Goal: Task Accomplishment & Management: Use online tool/utility

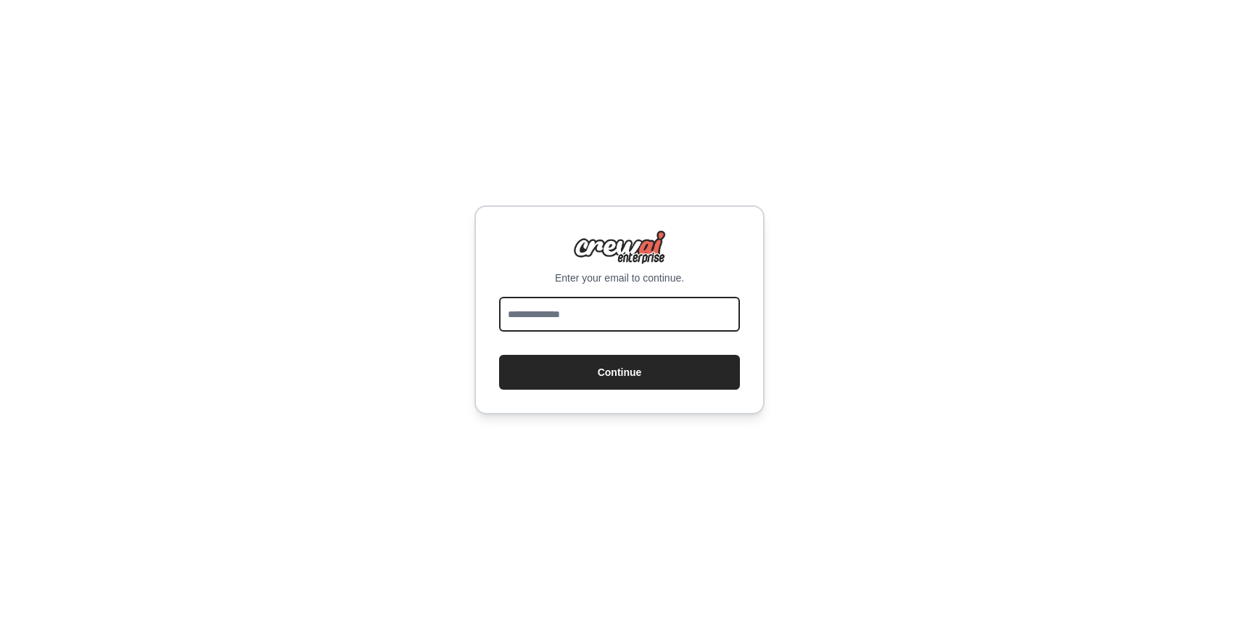
click at [572, 299] on input "email" at bounding box center [619, 314] width 241 height 35
type input "**********"
click at [499, 355] on button "Continue" at bounding box center [619, 372] width 241 height 35
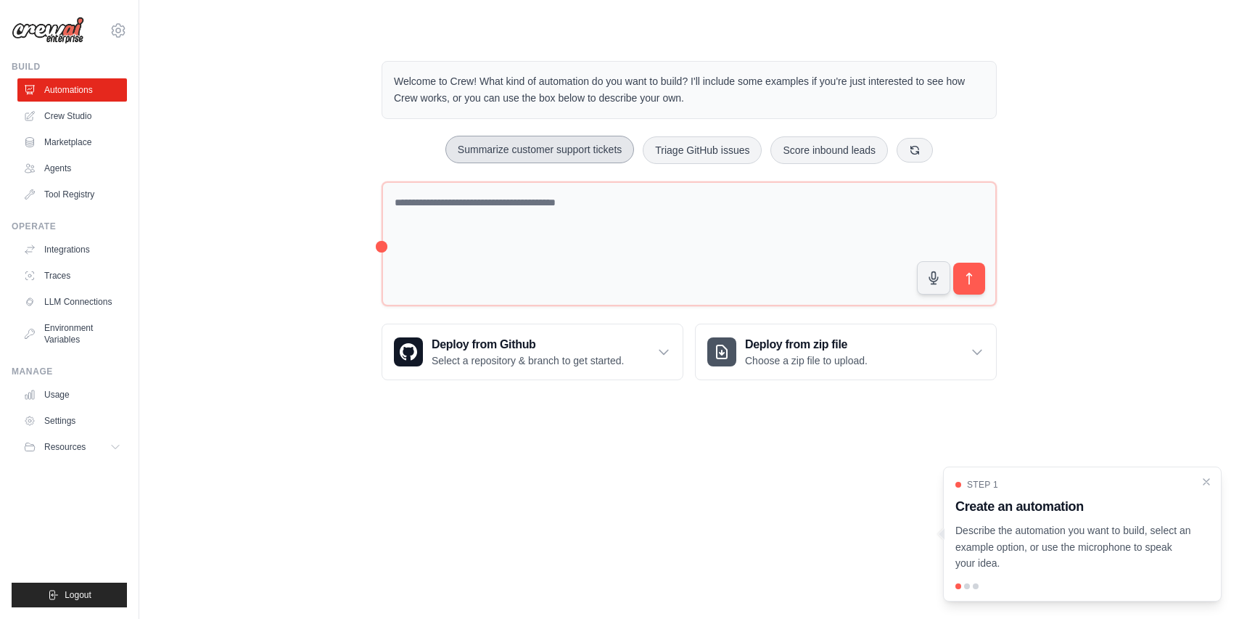
click at [554, 148] on button "Summarize customer support tickets" at bounding box center [540, 150] width 189 height 28
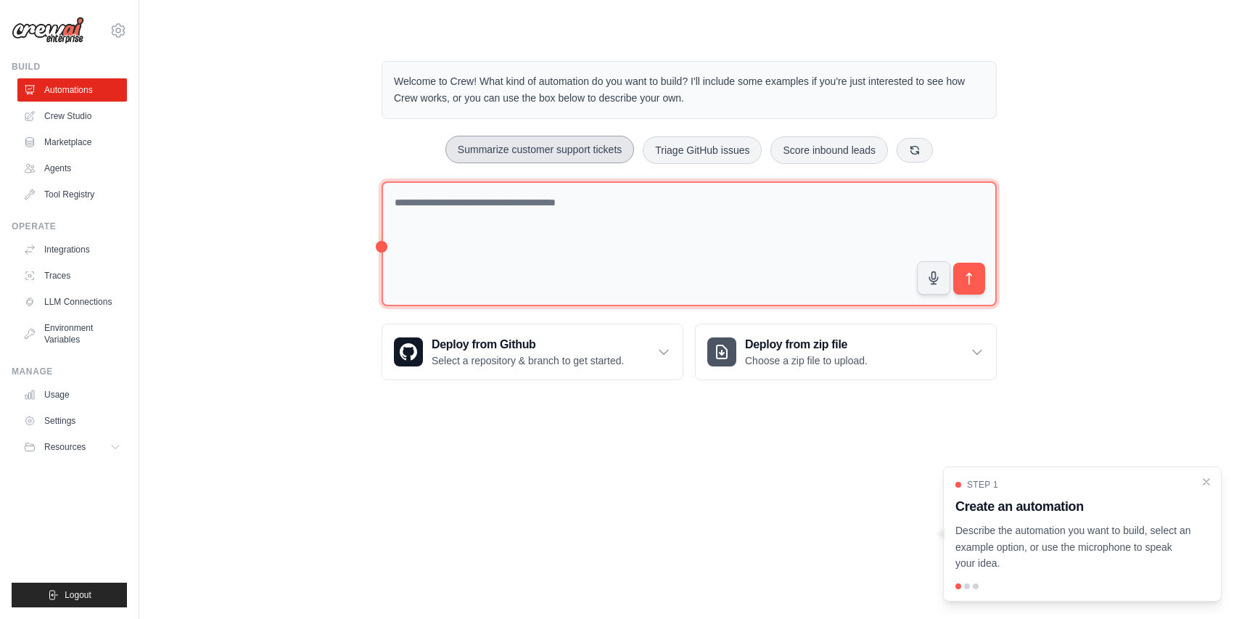
type textarea "**********"
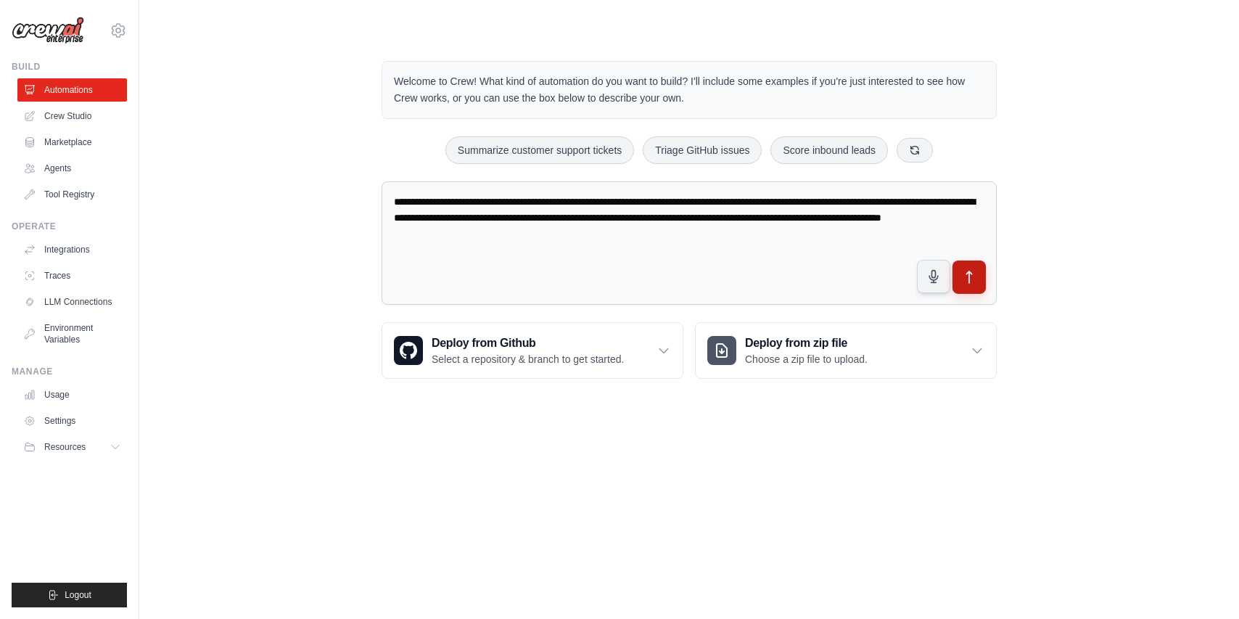
click at [971, 278] on icon "submit" at bounding box center [969, 277] width 15 height 15
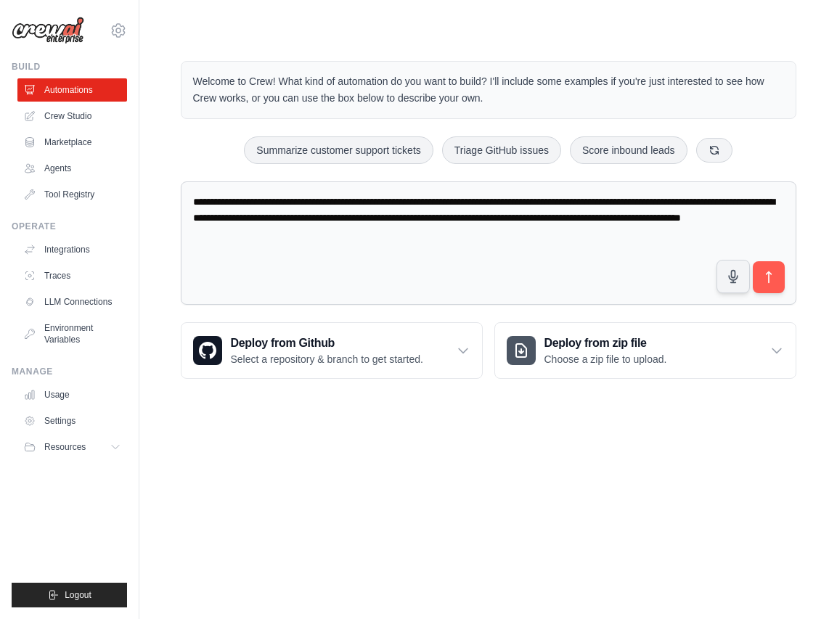
click at [681, 453] on body "[EMAIL_ADDRESS][DOMAIN_NAME] Settings Build Automations Crew Studio Resources" at bounding box center [418, 309] width 837 height 619
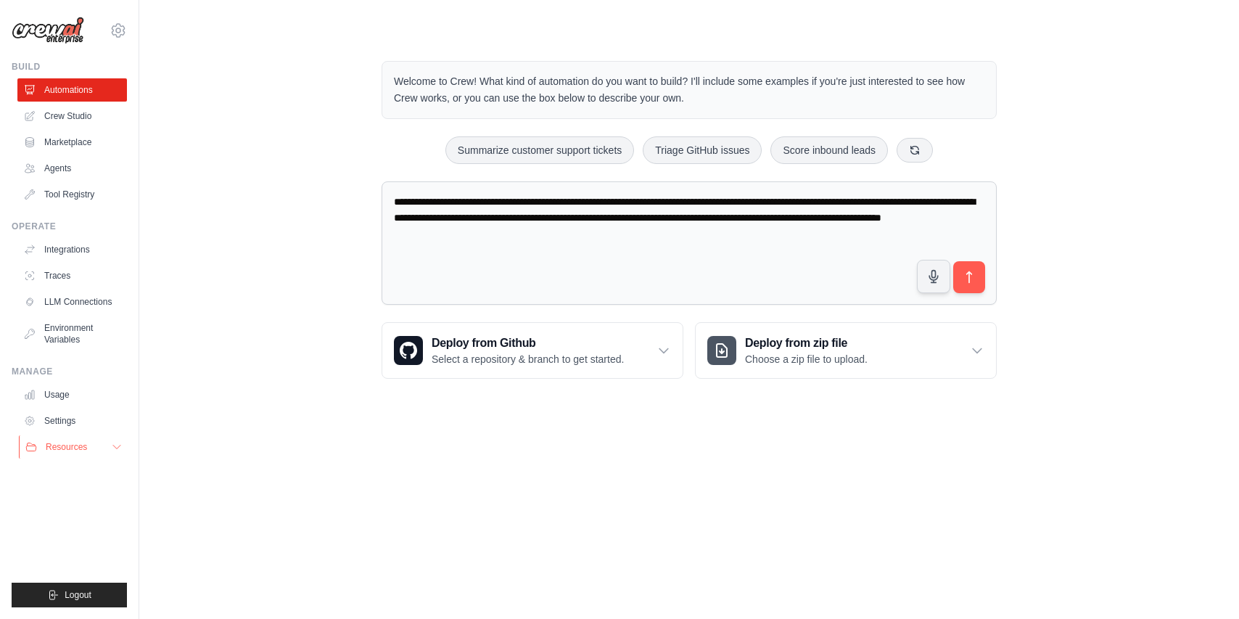
click at [77, 451] on span "Resources" at bounding box center [66, 447] width 41 height 12
click at [77, 432] on link "Settings" at bounding box center [74, 420] width 110 height 23
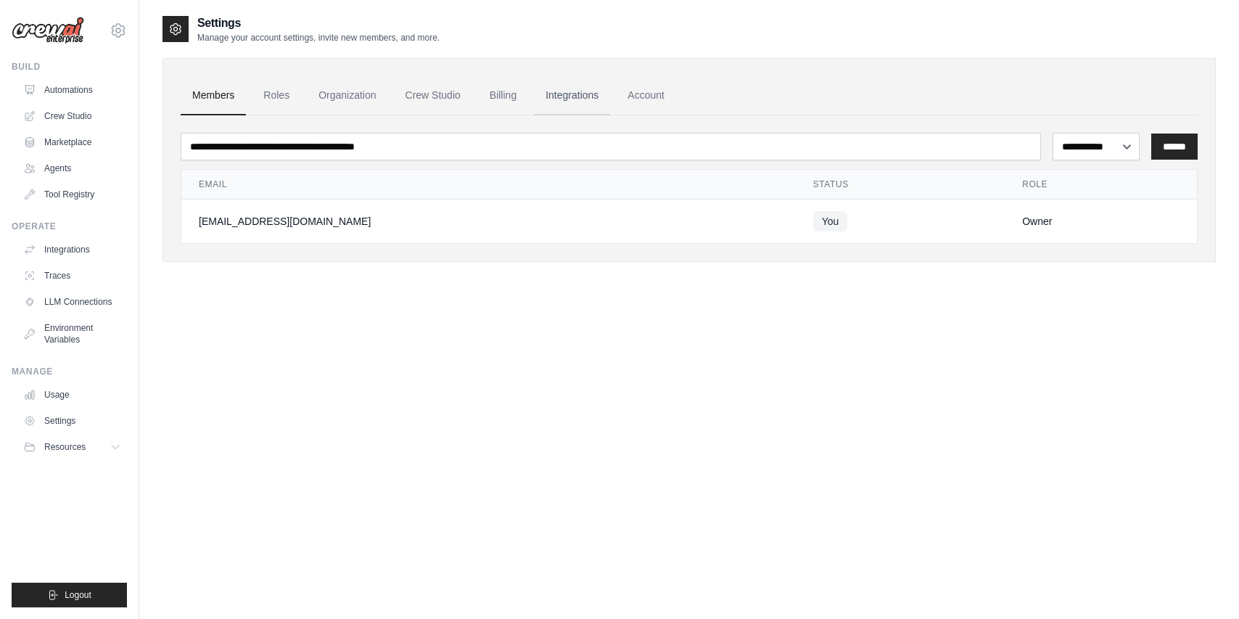
click at [596, 97] on link "Integrations" at bounding box center [572, 95] width 76 height 39
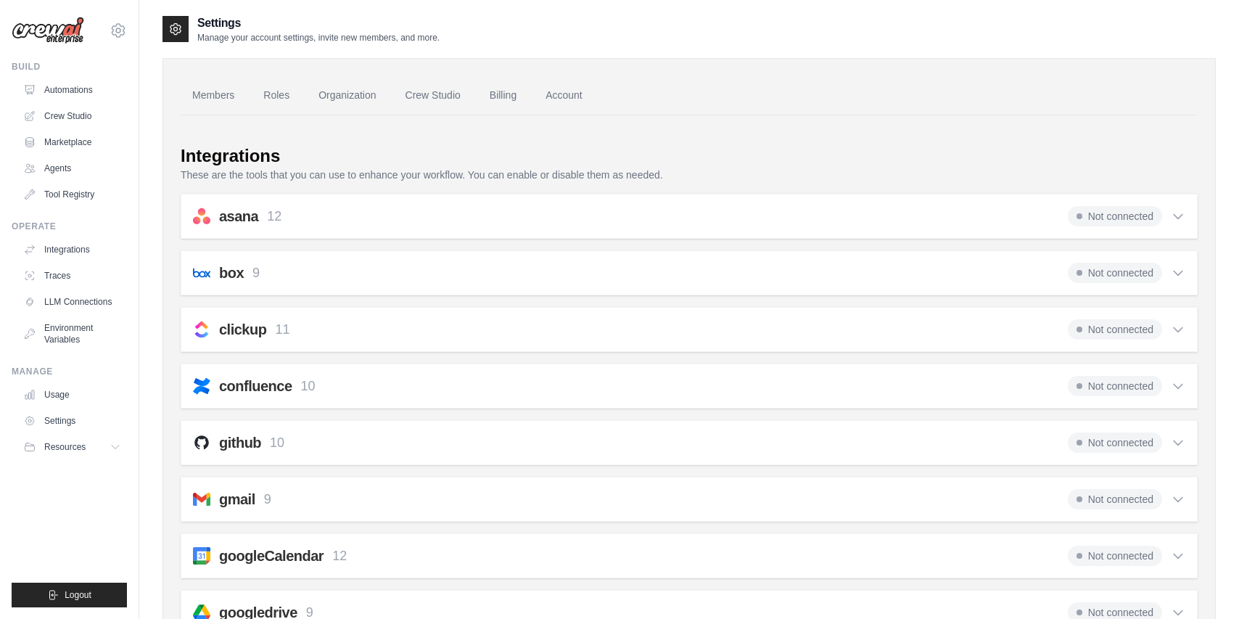
click at [510, 98] on link "Billing" at bounding box center [503, 95] width 50 height 39
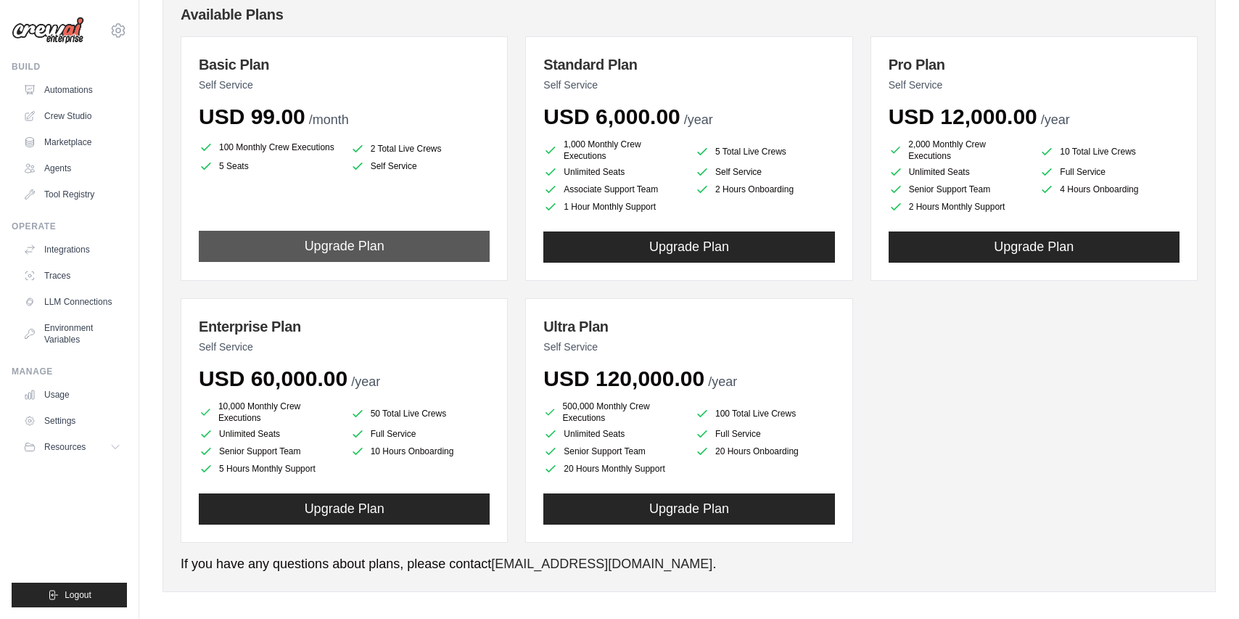
scroll to position [175, 0]
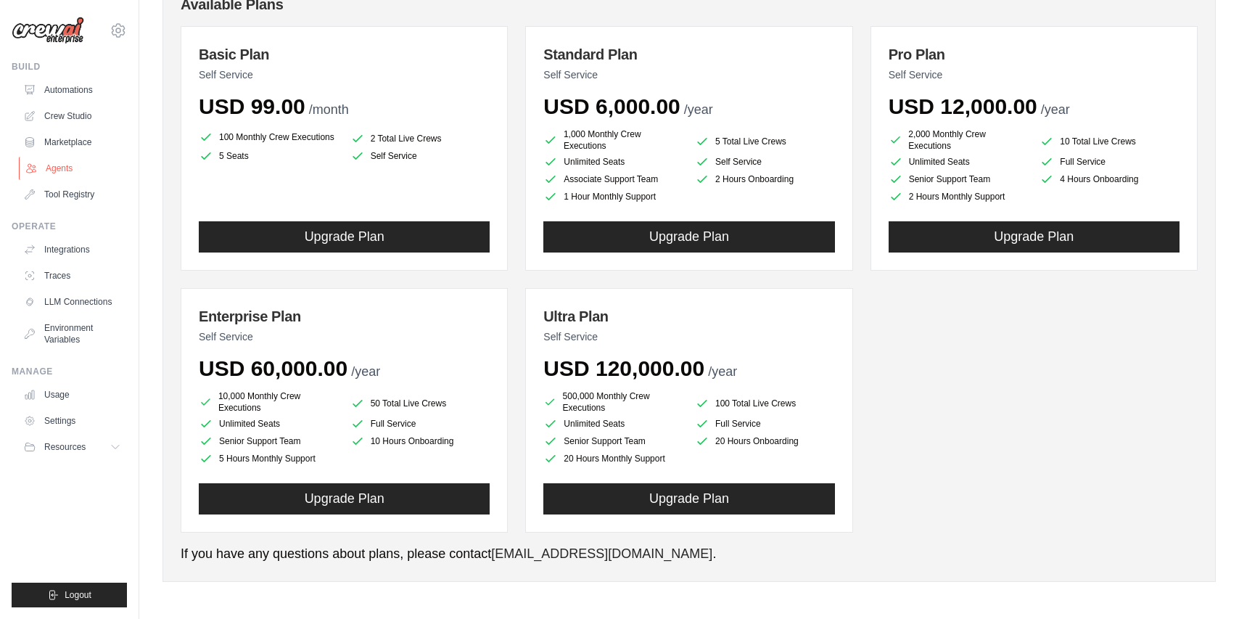
click at [48, 165] on link "Agents" at bounding box center [74, 168] width 110 height 23
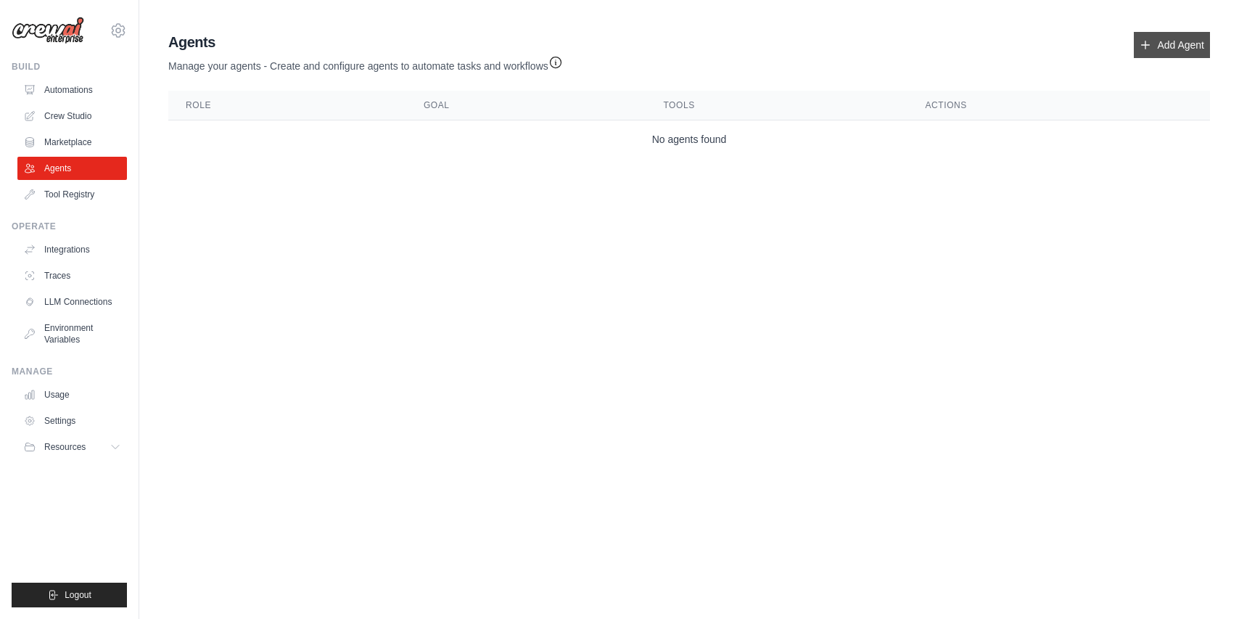
click at [1179, 36] on link "Add Agent" at bounding box center [1172, 45] width 76 height 26
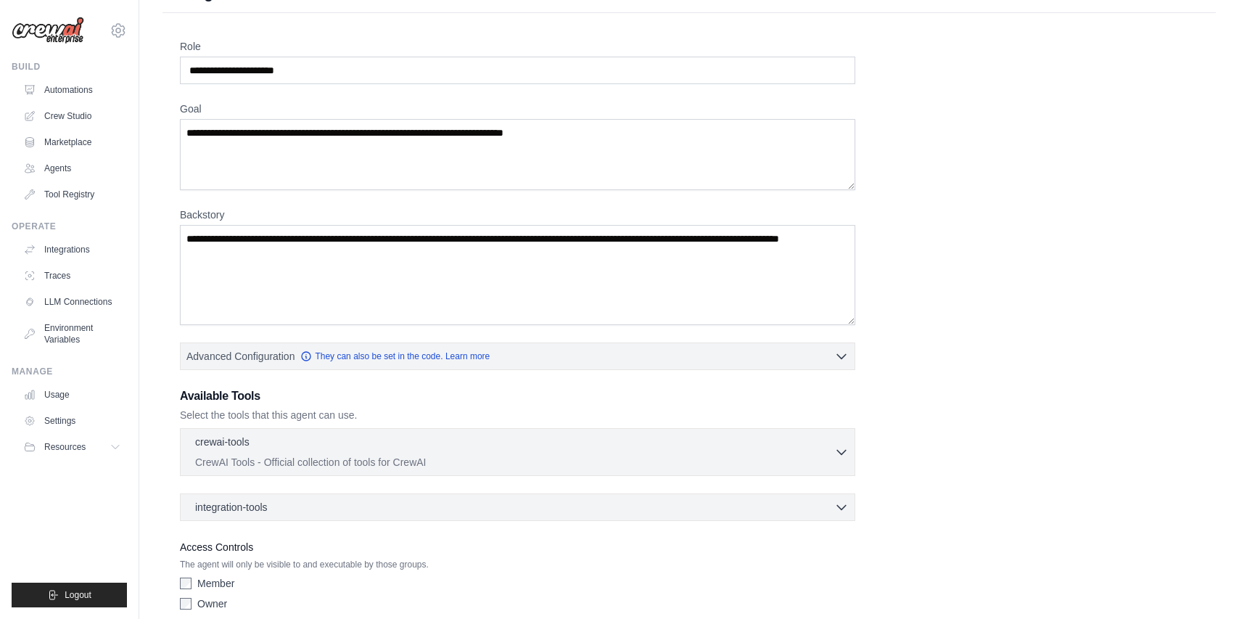
scroll to position [39, 0]
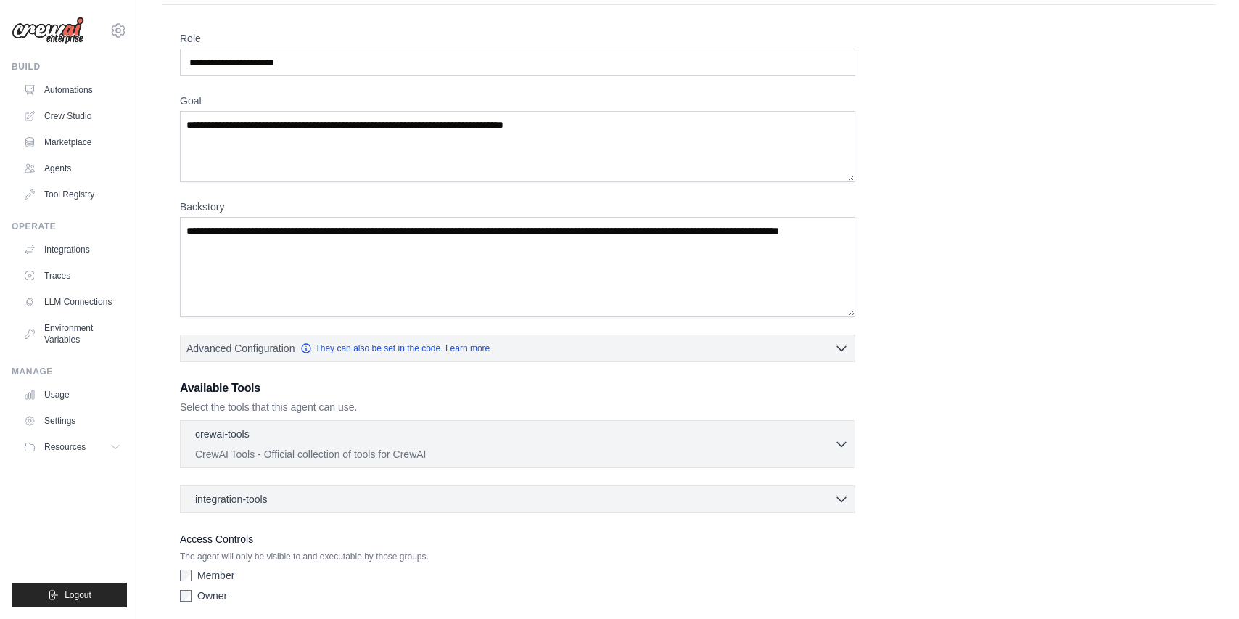
click at [978, 374] on div "Role Goal Backstory Advanced Configuration They can also be set in the code. Le…" at bounding box center [689, 320] width 1019 height 578
